Goal: Information Seeking & Learning: Understand process/instructions

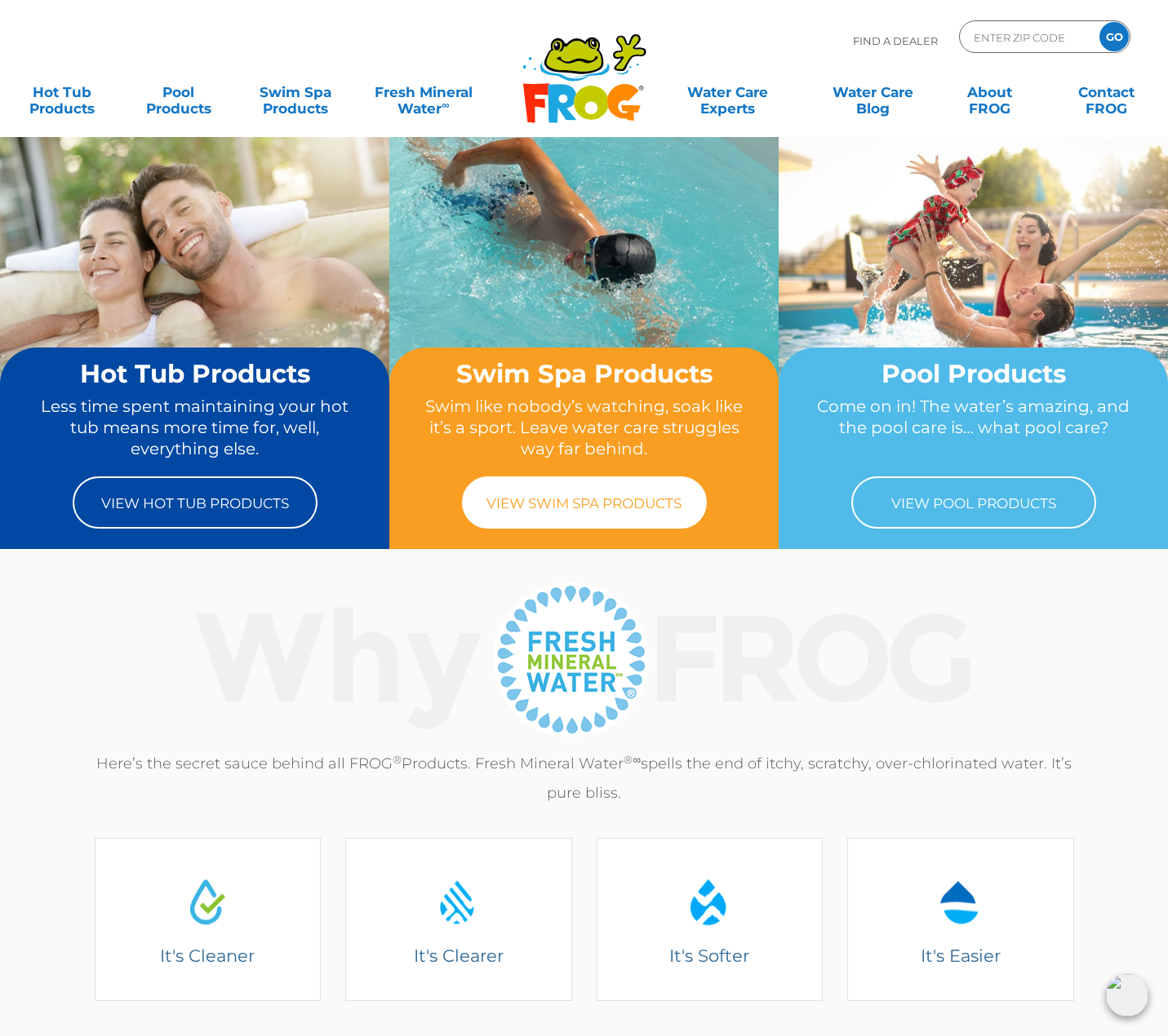
click at [572, 505] on link "View Swim Spa Products" at bounding box center [584, 502] width 245 height 52
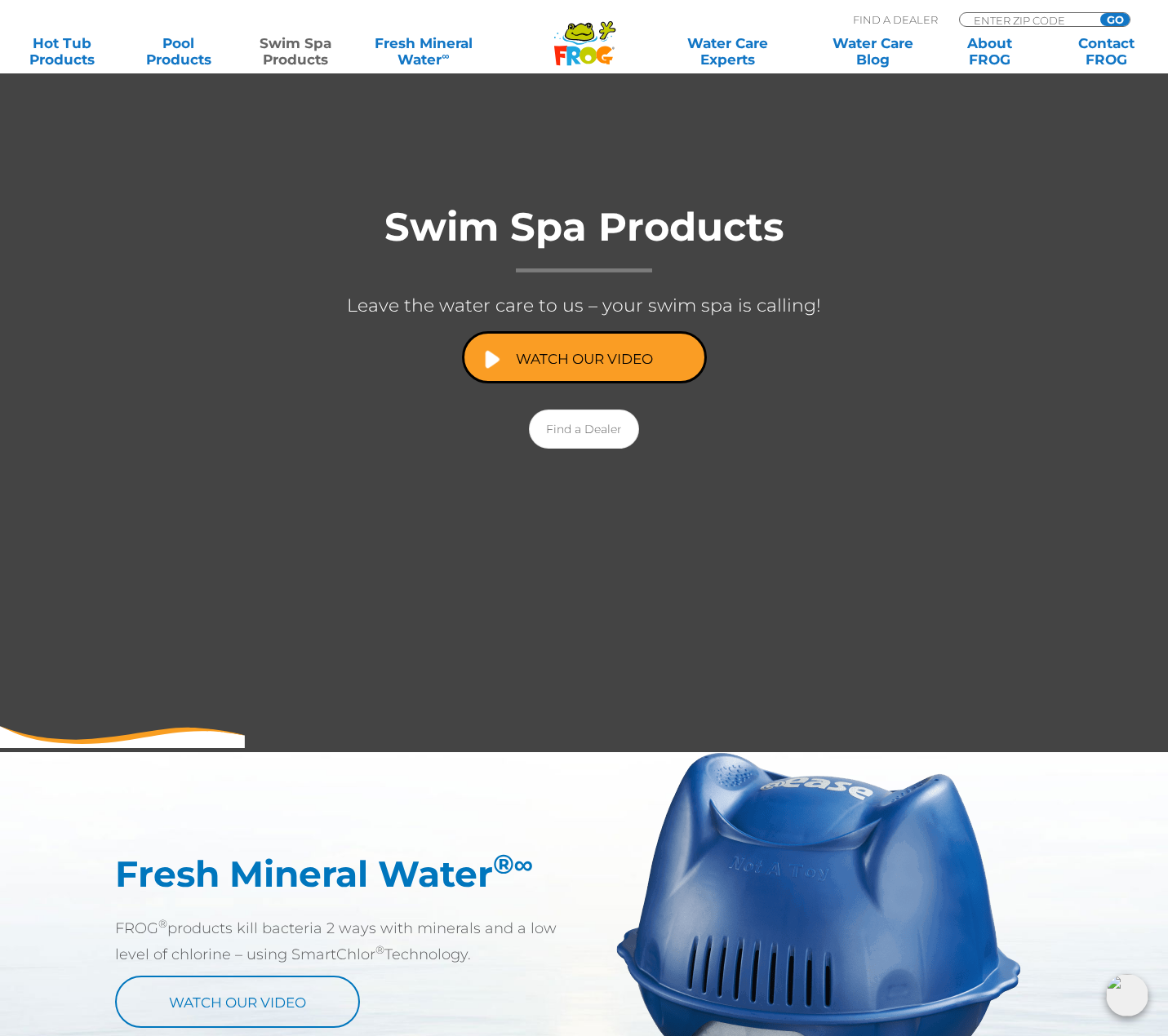
scroll to position [163, 0]
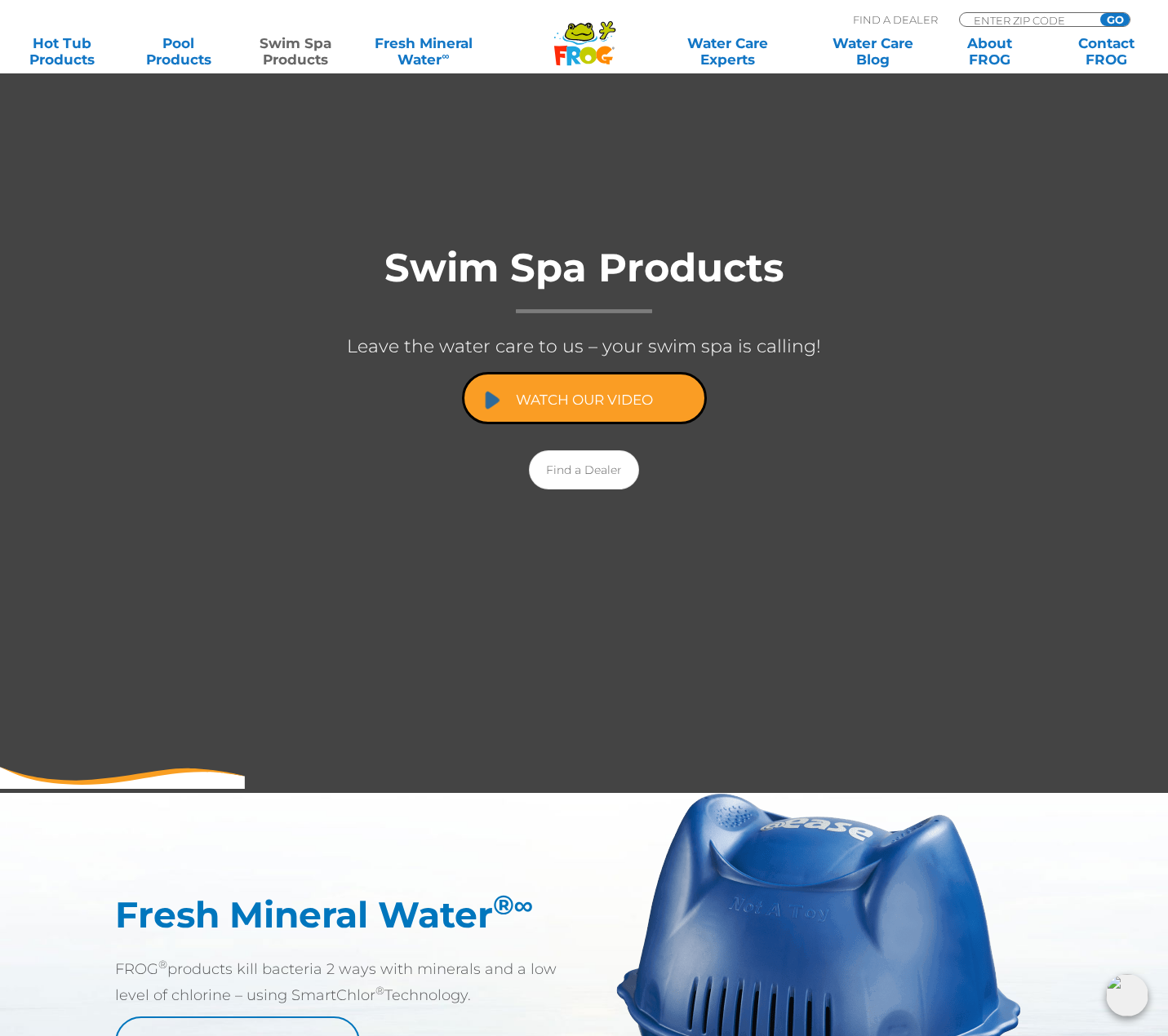
click at [611, 398] on link "Watch Our Video" at bounding box center [584, 398] width 245 height 52
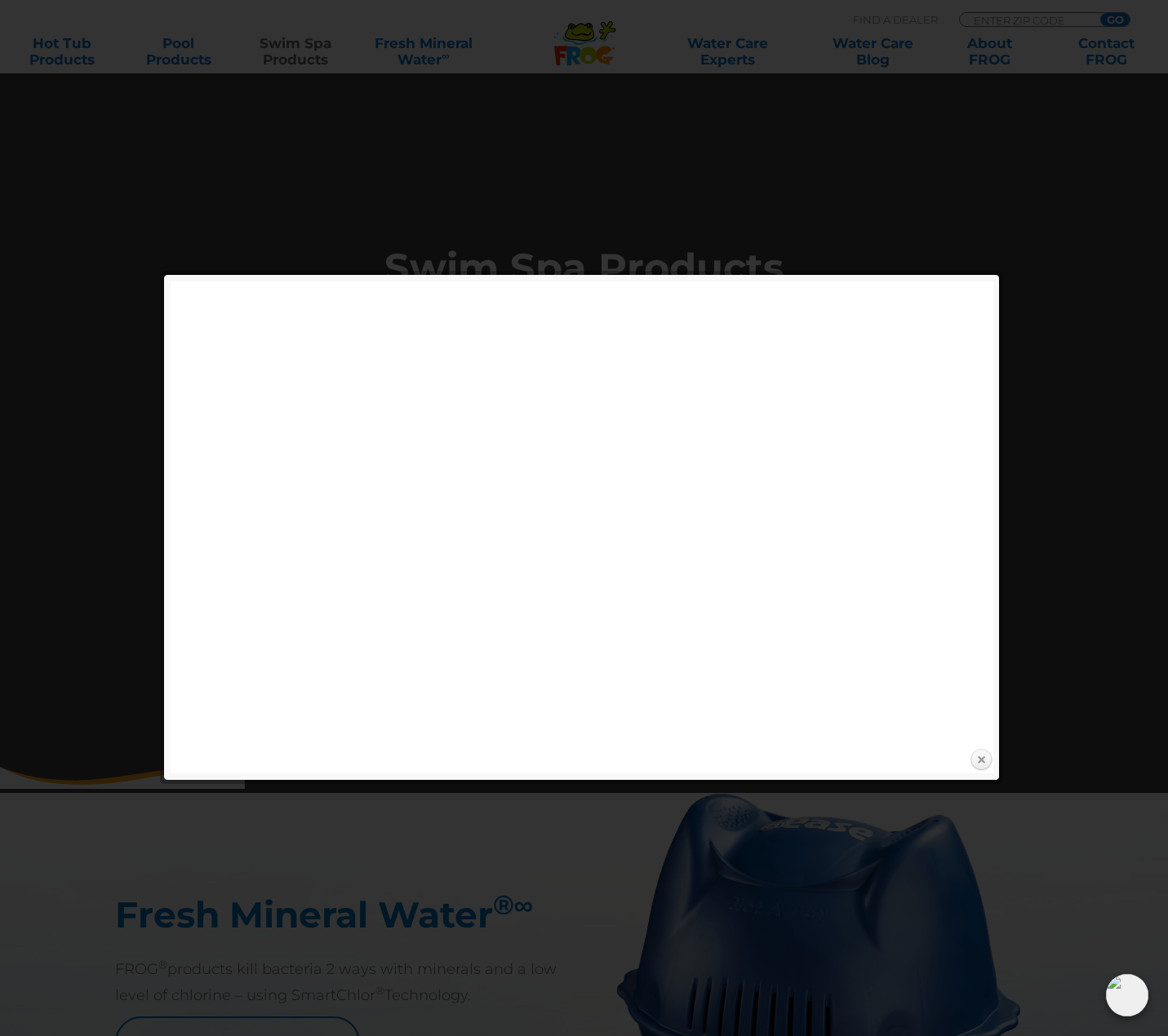
click at [977, 757] on link "Close" at bounding box center [981, 759] width 24 height 24
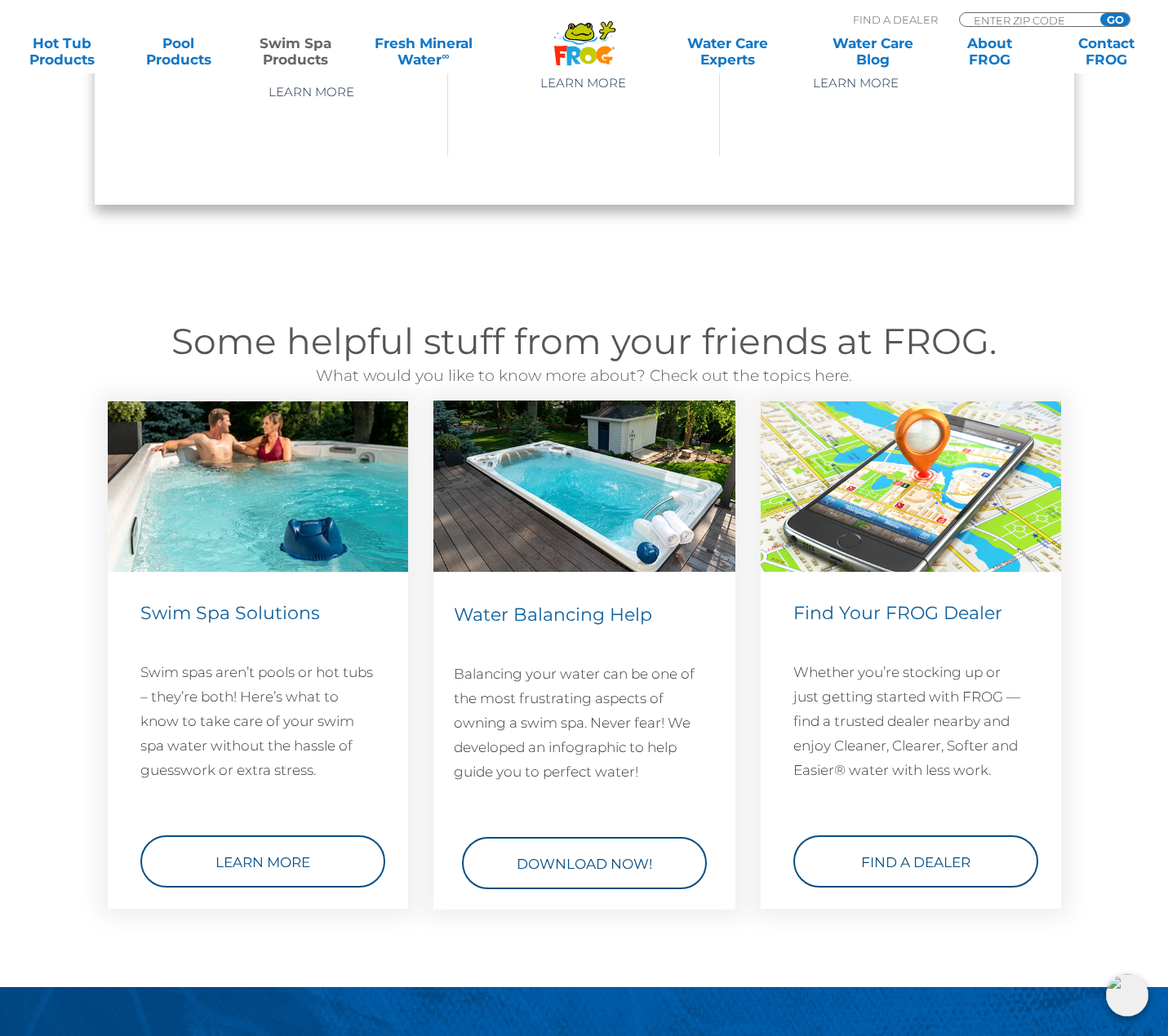
scroll to position [2039, 0]
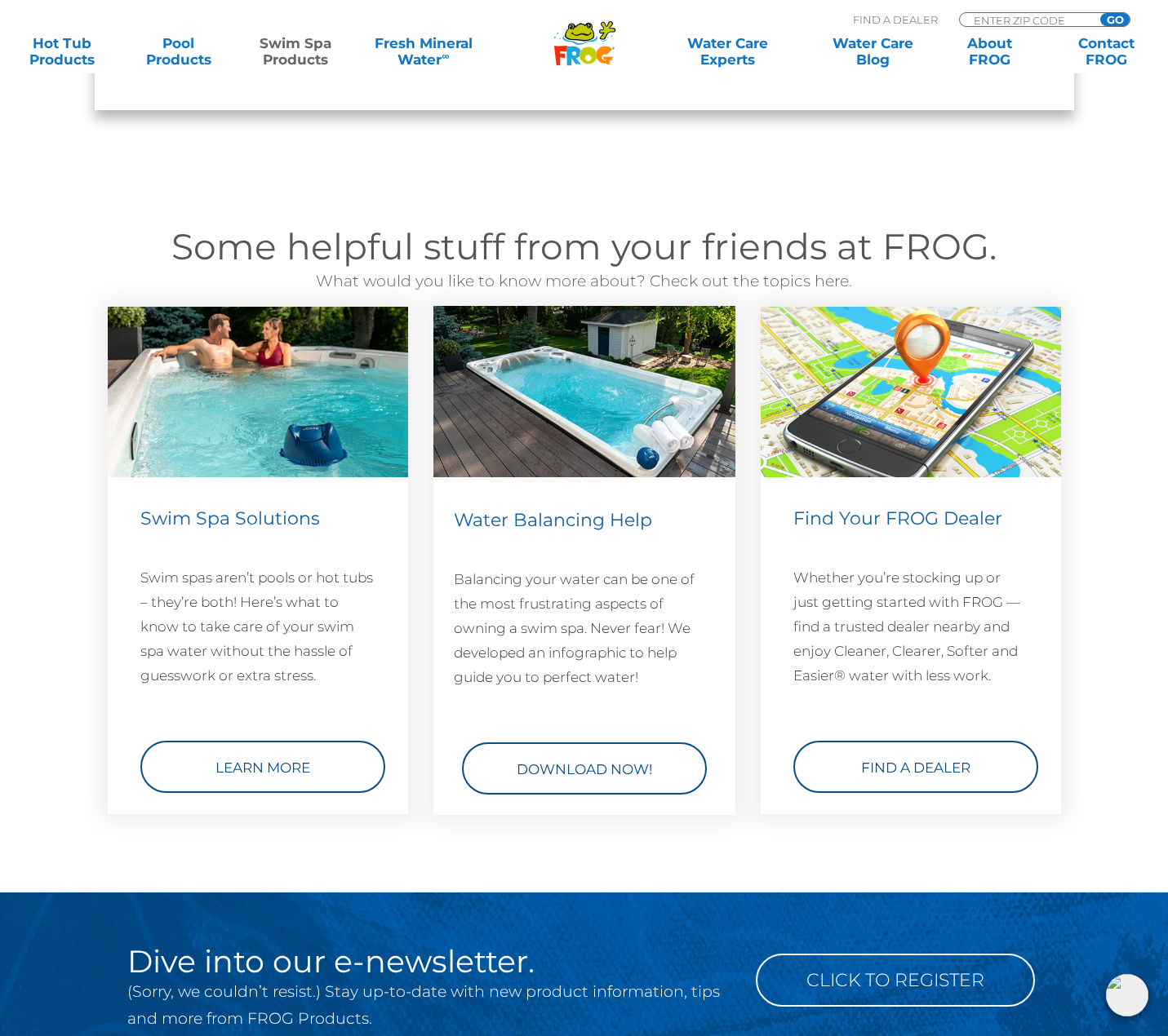
click at [578, 727] on div "Water Balancing Help Balancing your water can be one of the most frustrating as…" at bounding box center [584, 650] width 261 height 289
click at [570, 750] on link "Download Now!" at bounding box center [584, 768] width 245 height 52
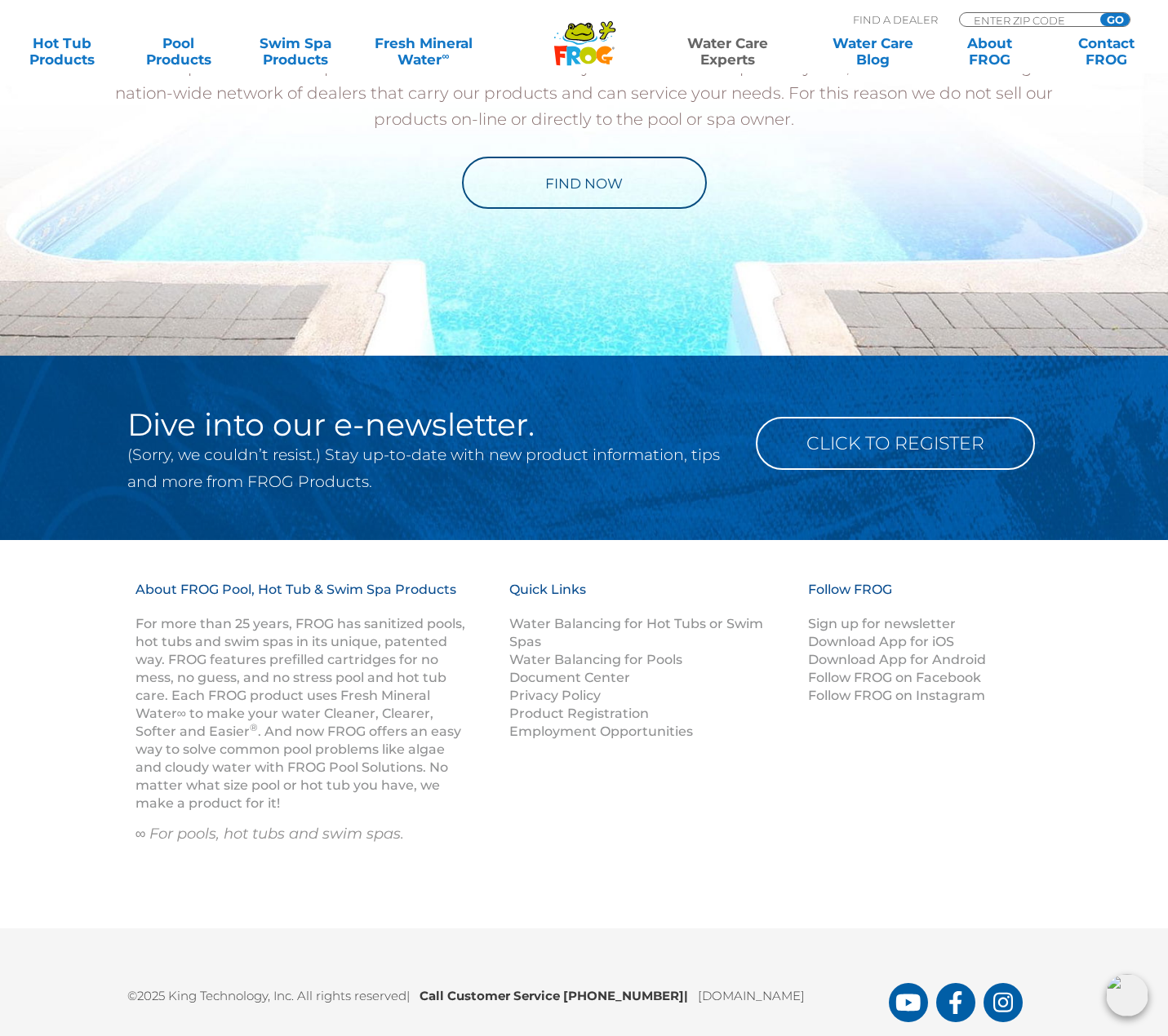
scroll to position [1958, 0]
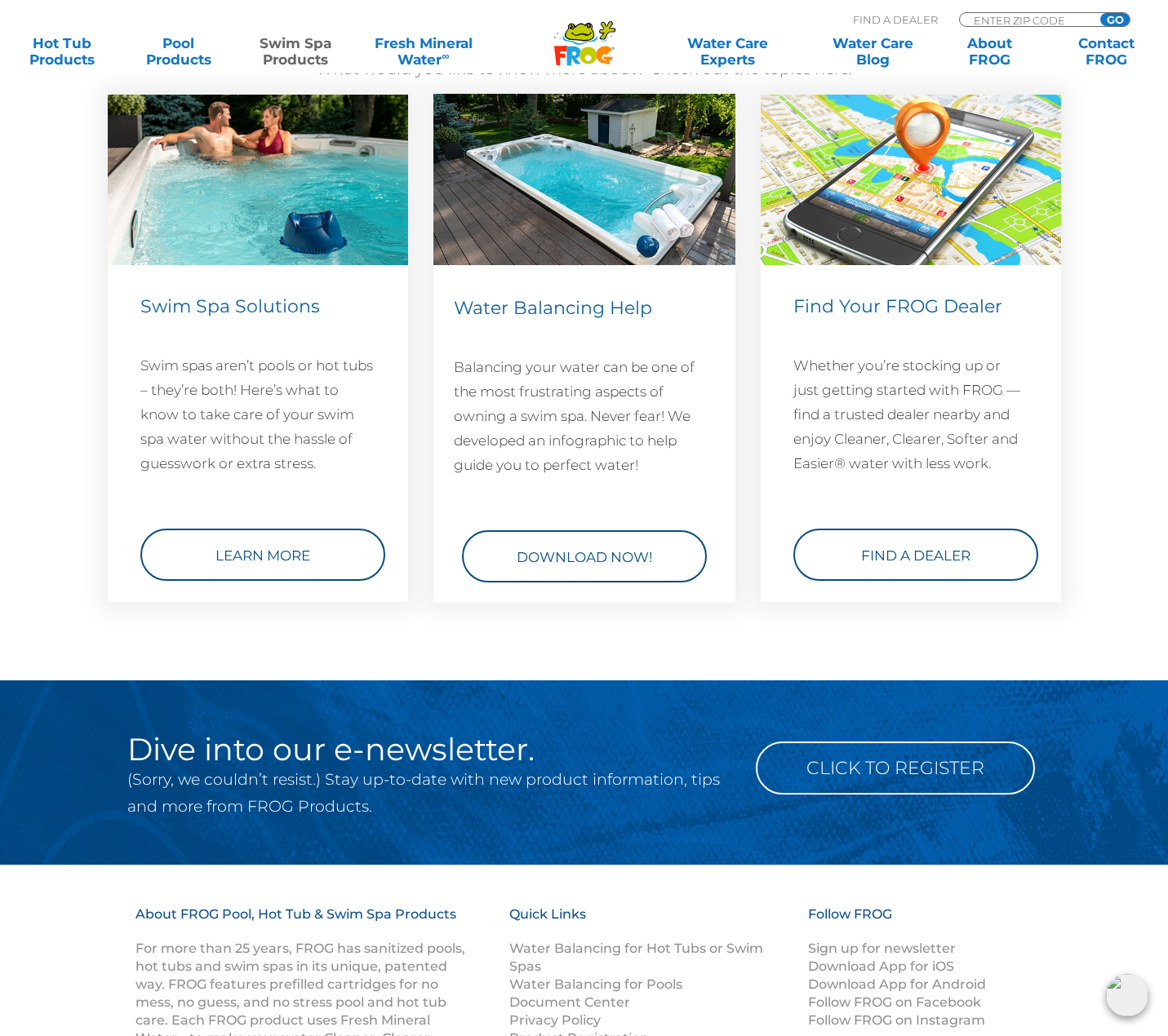
scroll to position [2239, 0]
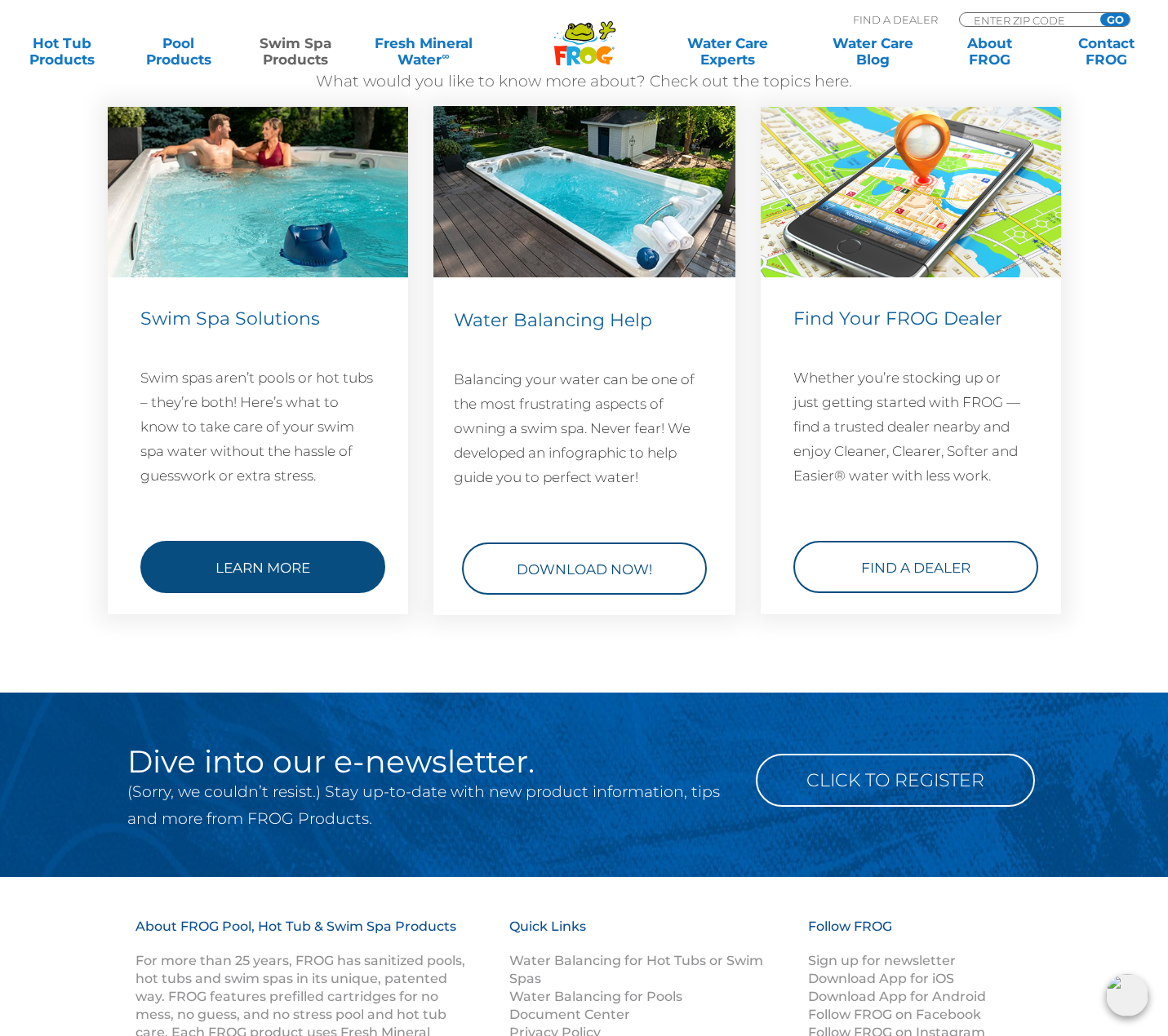
click at [235, 567] on link "Learn More" at bounding box center [262, 566] width 245 height 52
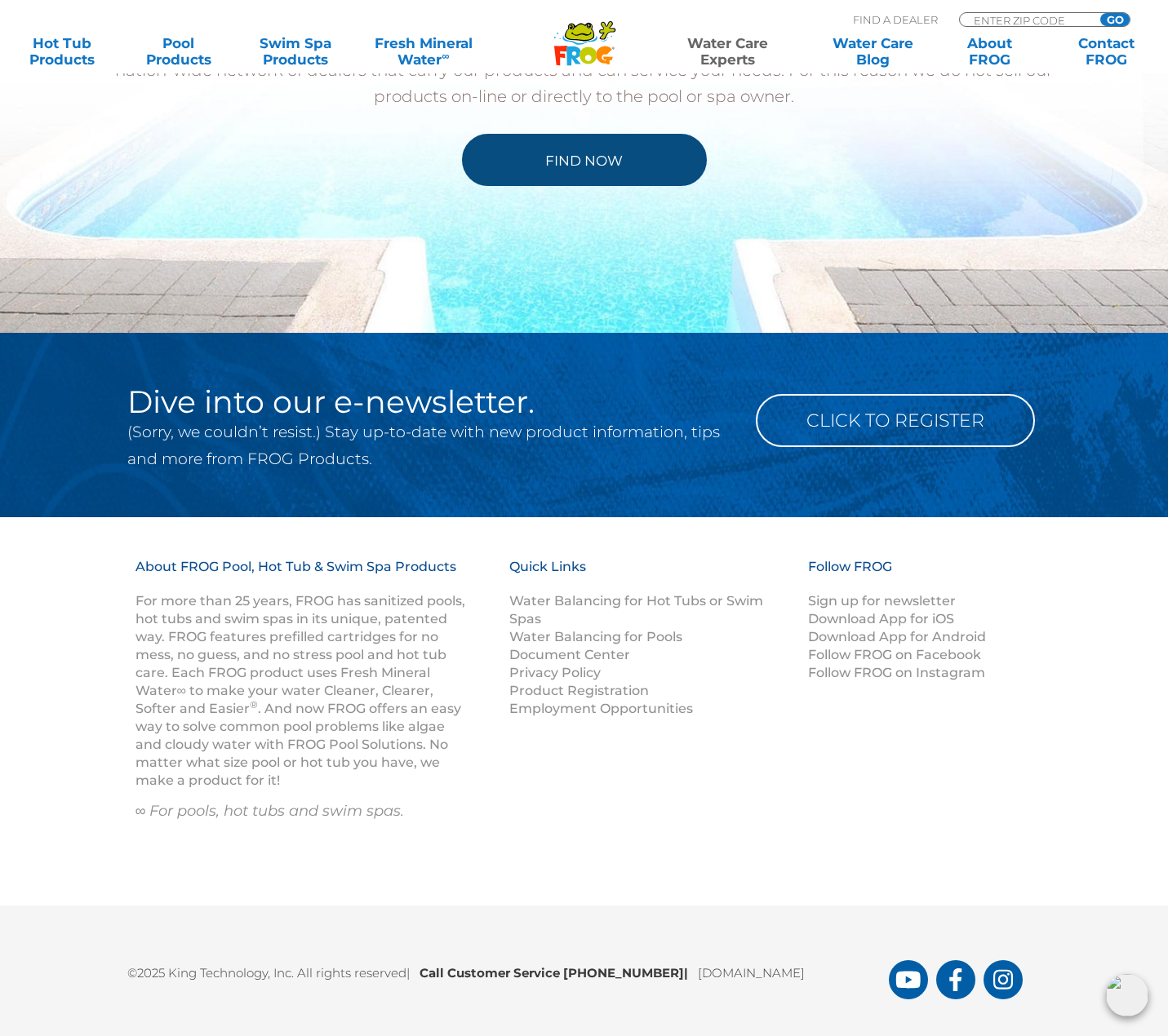
scroll to position [1224, 0]
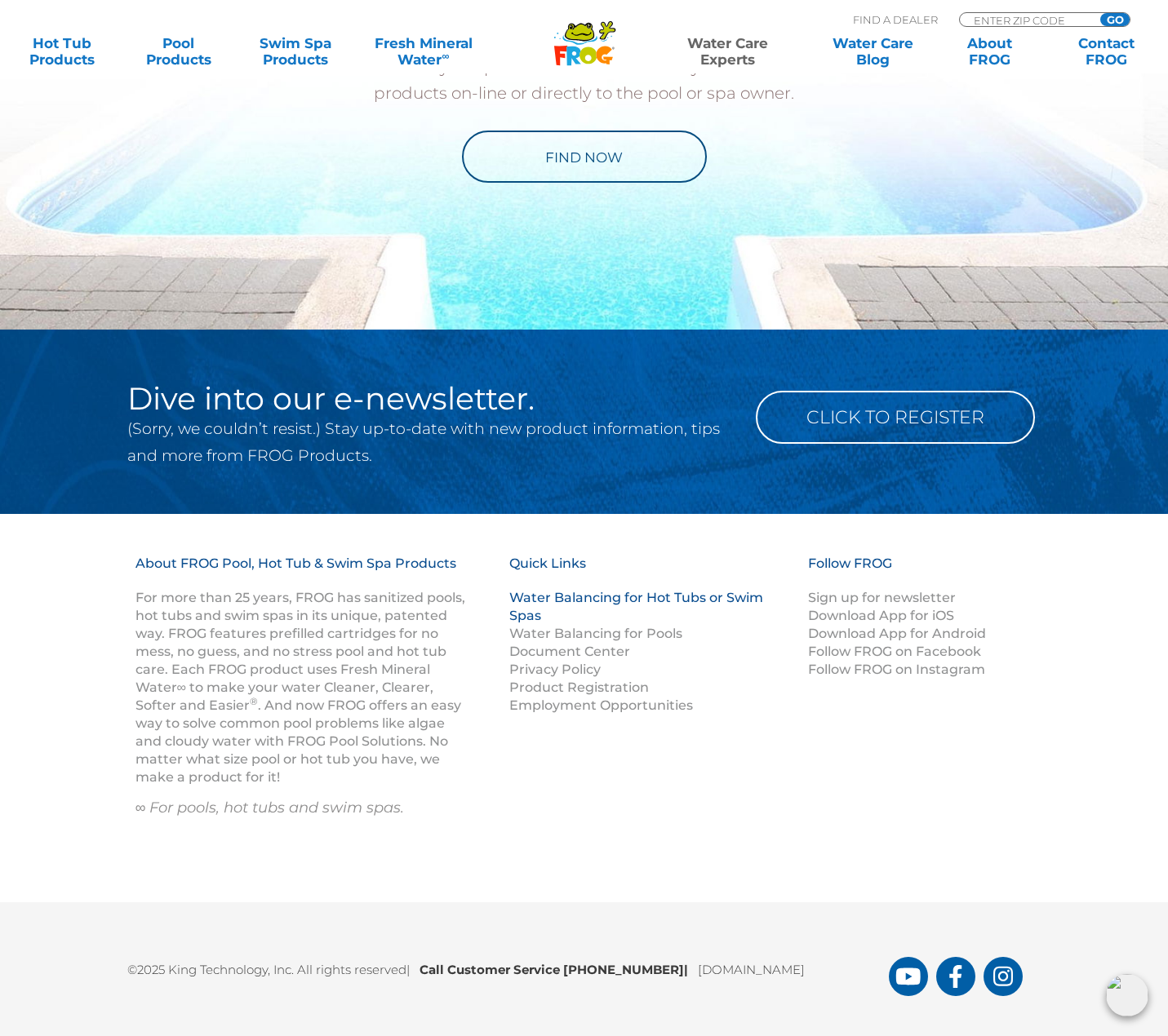
click at [525, 600] on link "Water Balancing for Hot Tubs or Swim Spas" at bounding box center [636, 606] width 254 height 34
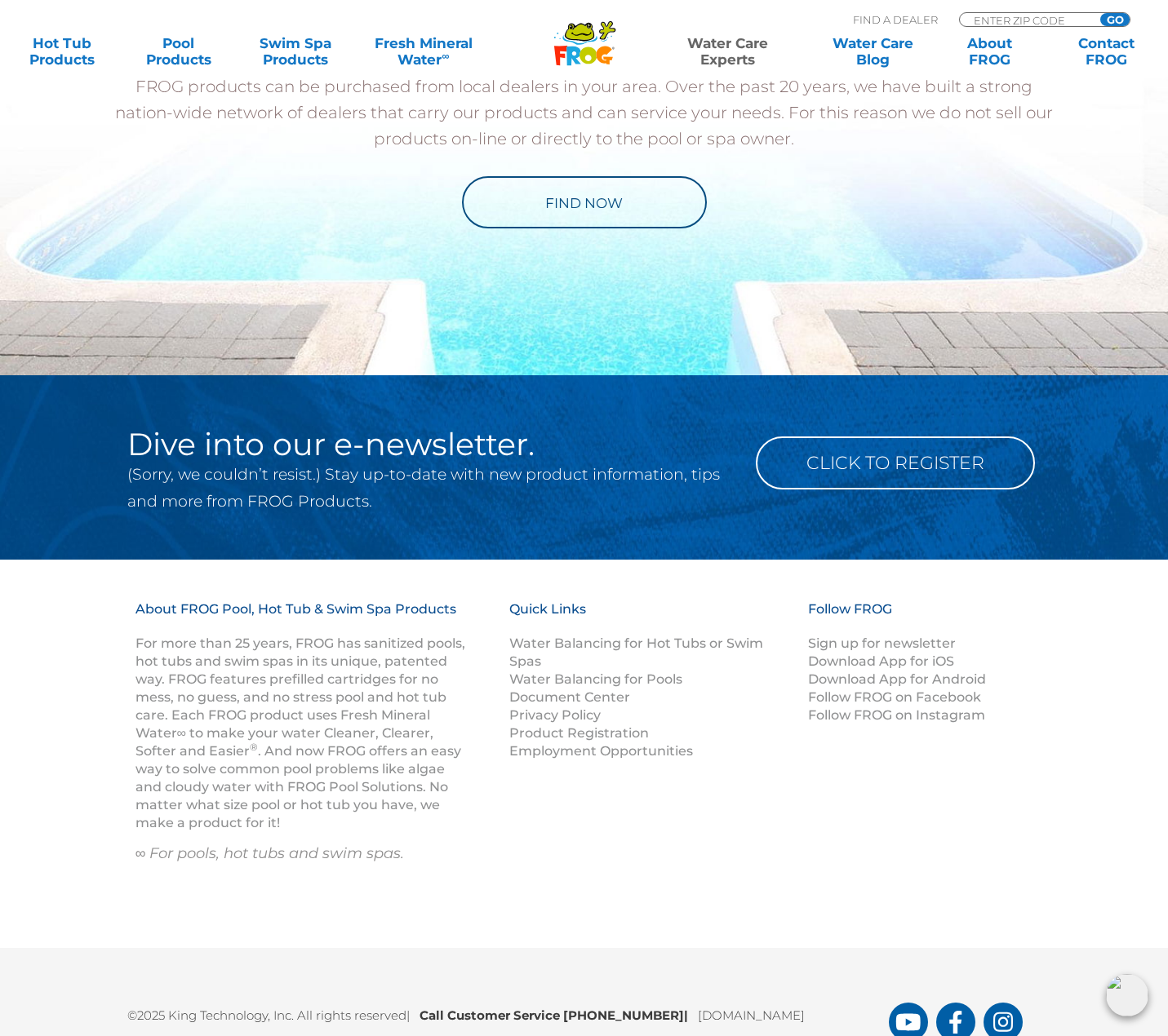
scroll to position [1935, 0]
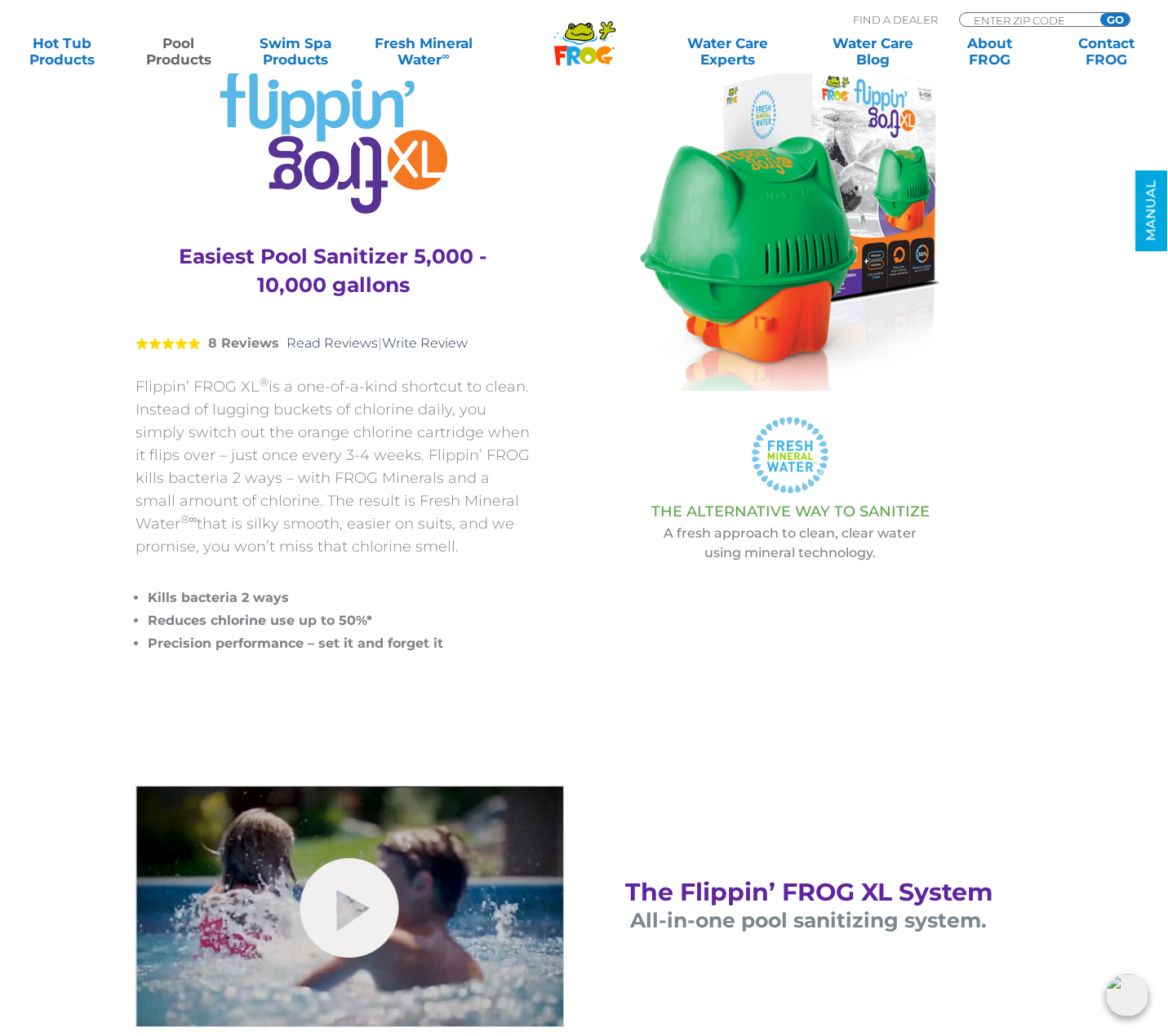
scroll to position [163, 0]
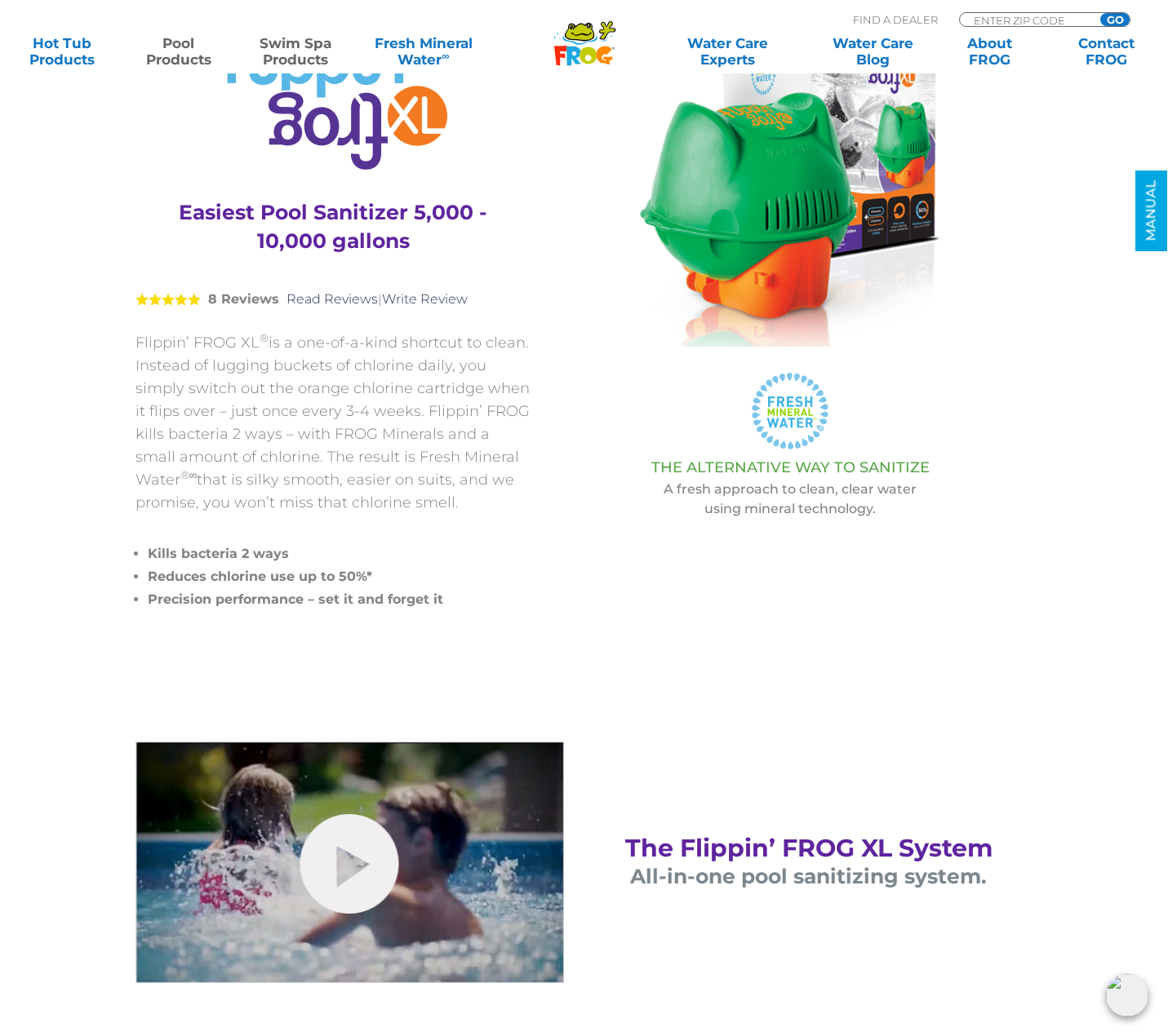
click at [301, 52] on link "Swim Spa Products" at bounding box center [295, 52] width 90 height 33
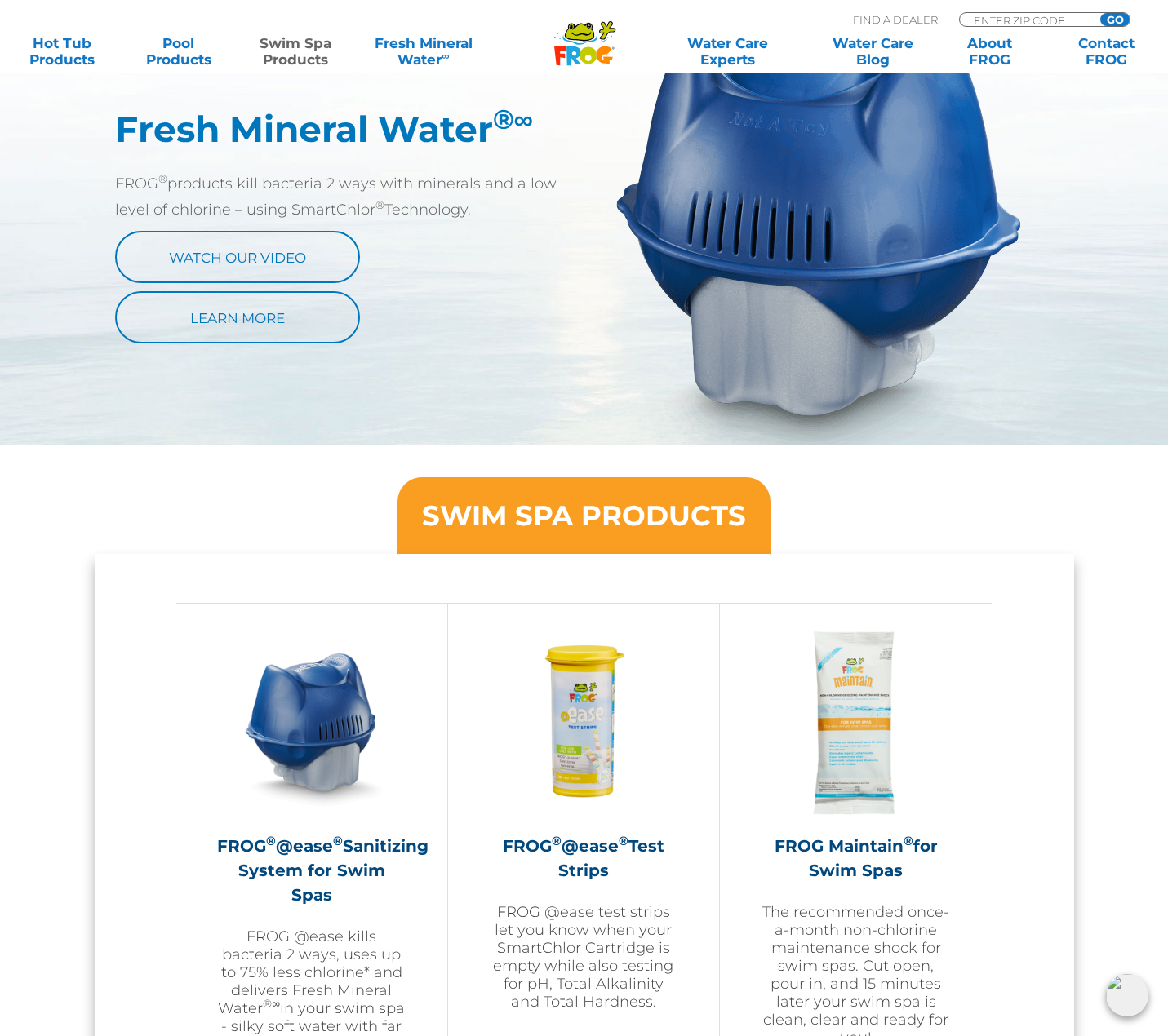
scroll to position [979, 0]
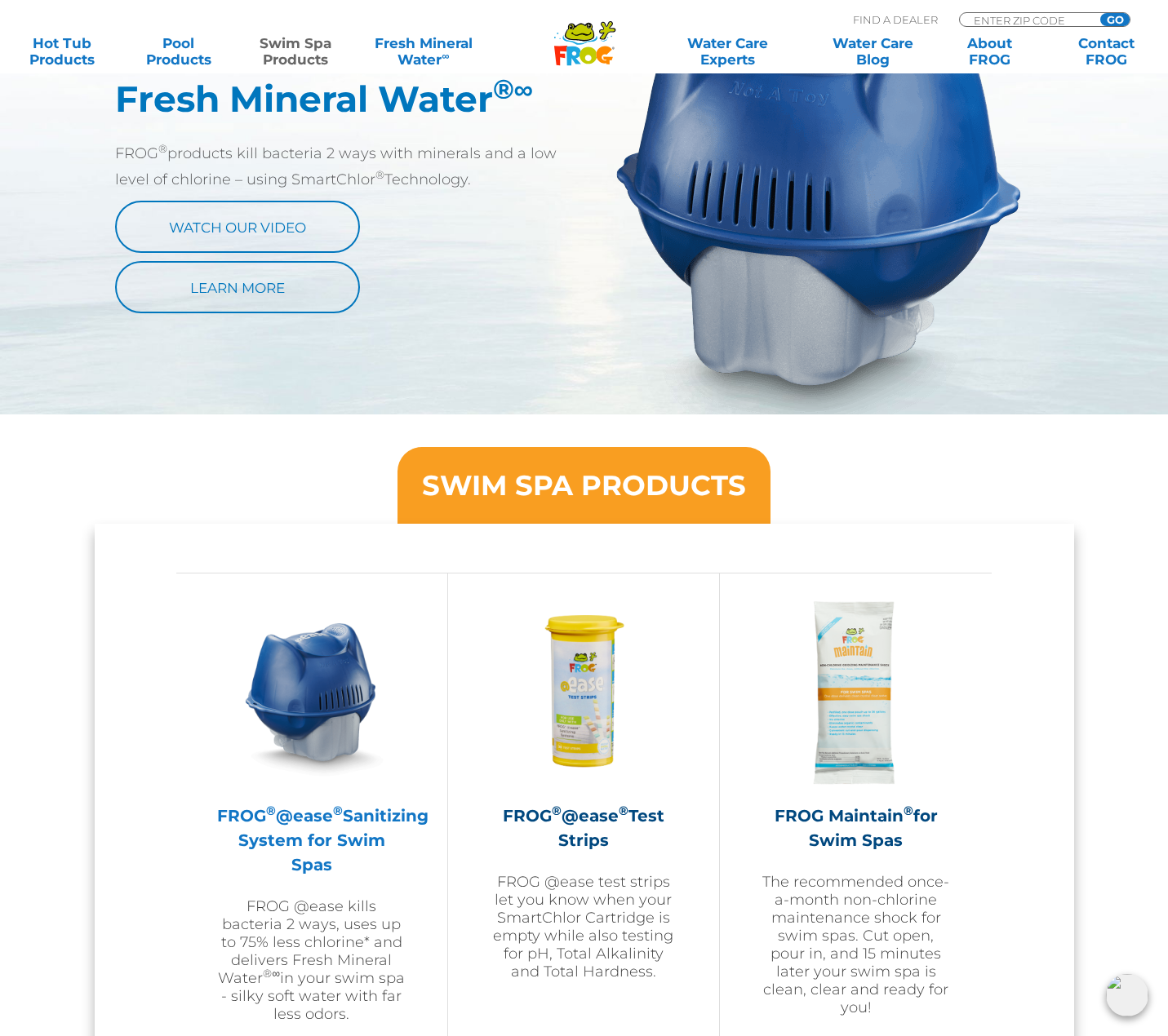
click at [280, 833] on h2 "FROG ® @ease ® Sanitizing System for Swim Spas" at bounding box center [311, 840] width 189 height 73
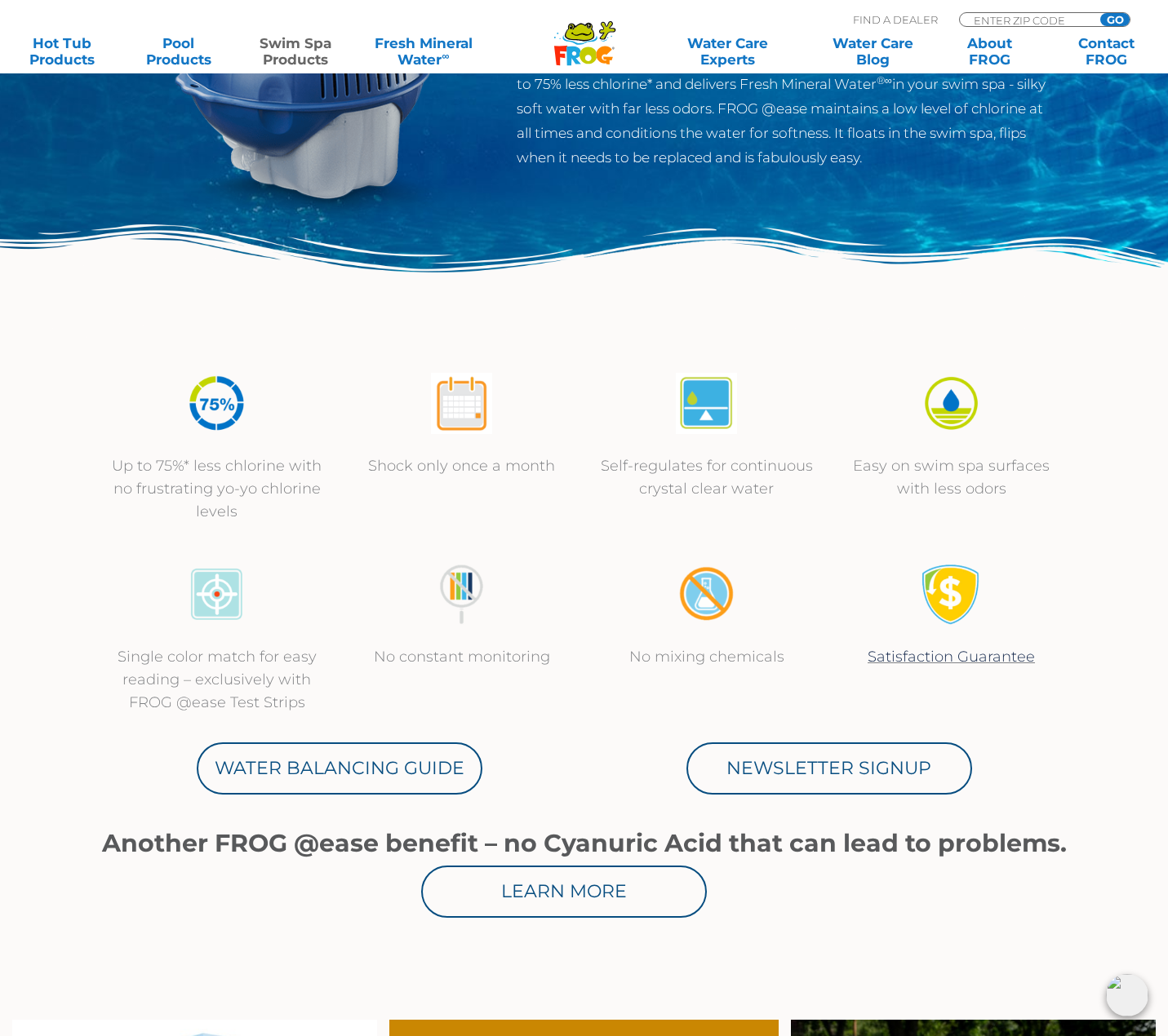
scroll to position [326, 0]
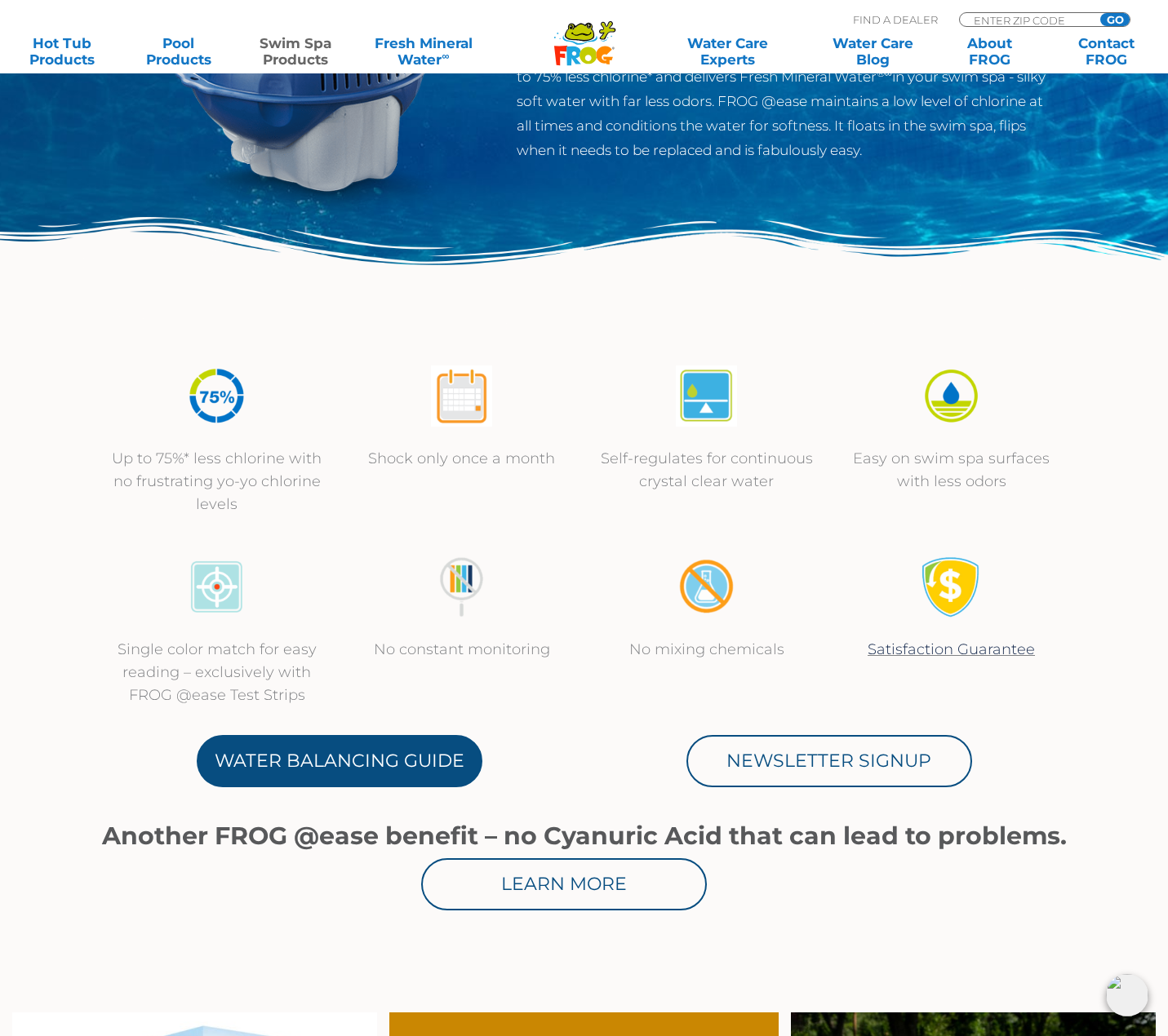
click at [355, 762] on link "Water Balancing Guide" at bounding box center [339, 761] width 285 height 52
